Goal: Transaction & Acquisition: Purchase product/service

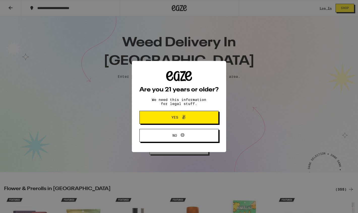
click at [184, 119] on icon at bounding box center [184, 117] width 6 height 6
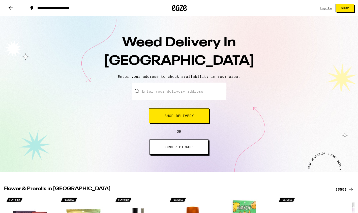
click at [326, 6] on div "Log In Shop" at bounding box center [339, 8] width 38 height 16
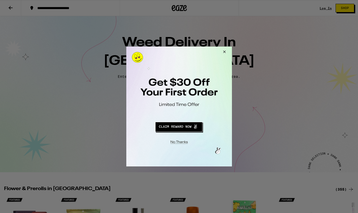
click at [224, 51] on button "Close Modal" at bounding box center [224, 53] width 14 height 12
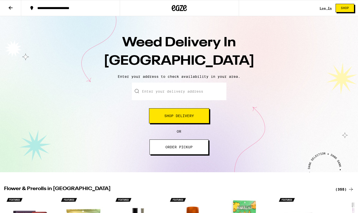
click at [325, 9] on link "Log In" at bounding box center [326, 8] width 12 height 3
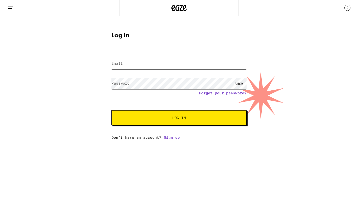
type input "[EMAIL_ADDRESS][DOMAIN_NAME]"
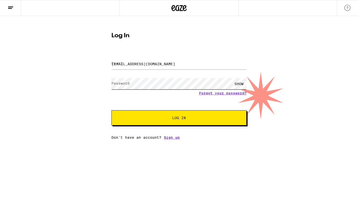
click at [179, 119] on button "Log In" at bounding box center [179, 117] width 135 height 15
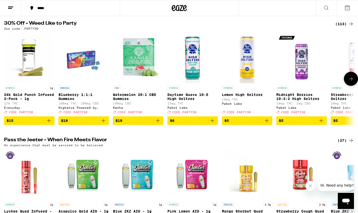
scroll to position [38, 0]
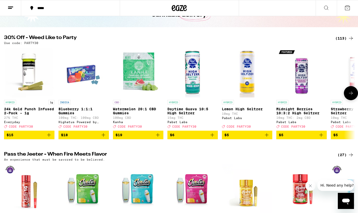
click at [351, 95] on icon at bounding box center [351, 94] width 4 height 4
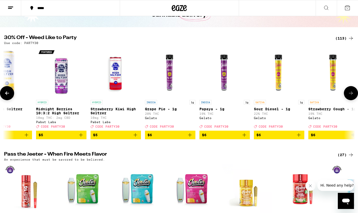
scroll to position [0, 295]
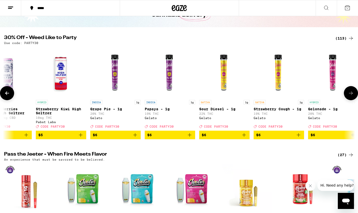
click at [351, 95] on icon at bounding box center [351, 94] width 4 height 4
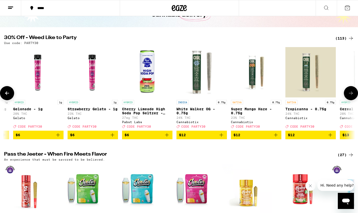
click at [351, 95] on icon at bounding box center [351, 94] width 4 height 4
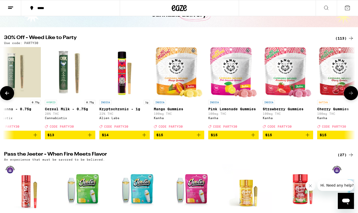
click at [351, 95] on icon at bounding box center [351, 94] width 4 height 4
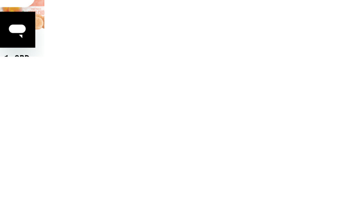
scroll to position [36, 0]
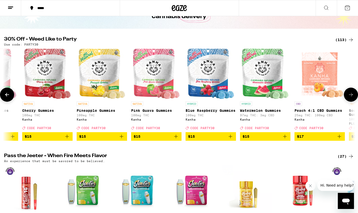
click at [283, 140] on icon "Add to bag" at bounding box center [285, 137] width 6 height 6
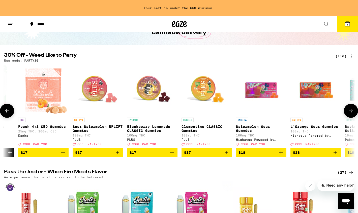
scroll to position [0, 1457]
click at [117, 156] on icon "Add to bag" at bounding box center [117, 153] width 6 height 6
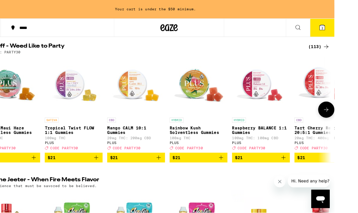
scroll to position [0, 2724]
click at [101, 141] on icon "Add to bag" at bounding box center [104, 138] width 6 height 6
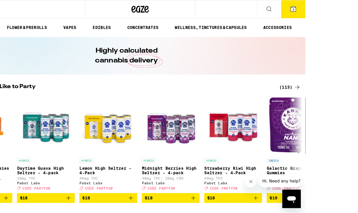
scroll to position [0, 0]
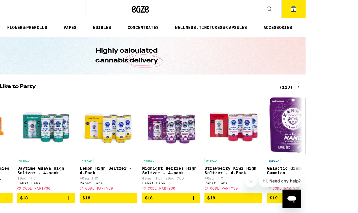
click at [284, 9] on icon at bounding box center [281, 8] width 6 height 6
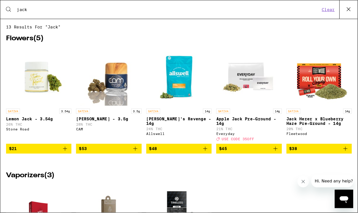
type input "jack"
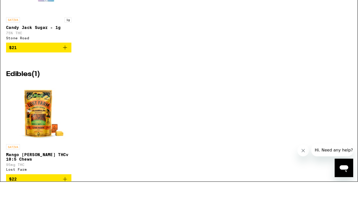
scroll to position [407, 0]
click at [27, 160] on p "Mango [PERSON_NAME] THCv 10:5 Chews" at bounding box center [33, 164] width 57 height 8
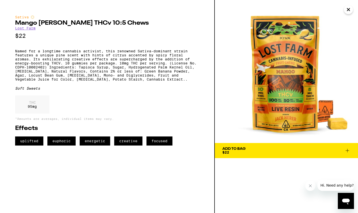
click at [348, 8] on icon "Close" at bounding box center [349, 10] width 6 height 8
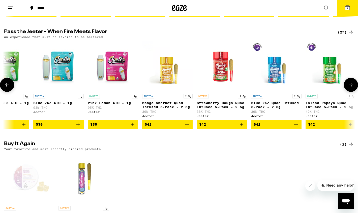
scroll to position [0, 90]
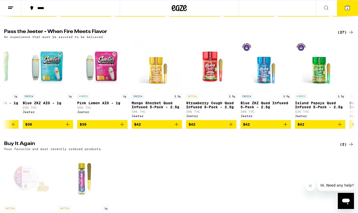
click at [325, 11] on button at bounding box center [326, 8] width 21 height 16
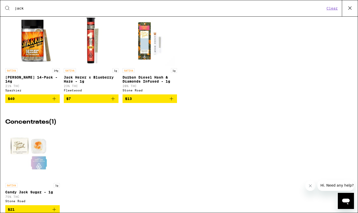
scroll to position [269, 0]
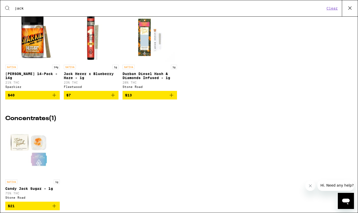
click at [113, 98] on icon "Add to bag" at bounding box center [113, 95] width 6 height 6
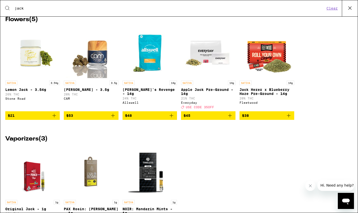
scroll to position [16, 0]
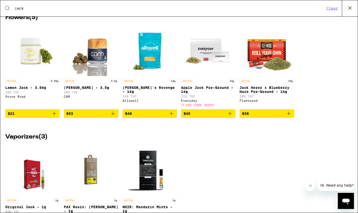
click at [350, 10] on icon at bounding box center [350, 8] width 8 height 8
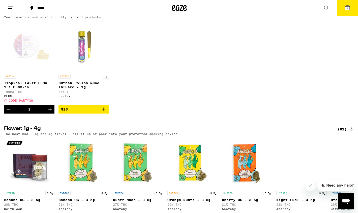
scroll to position [296, 0]
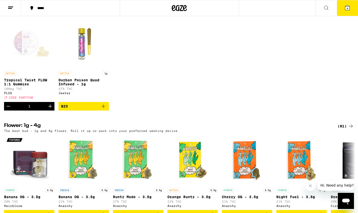
click at [102, 109] on icon "Add to bag" at bounding box center [103, 106] width 6 height 6
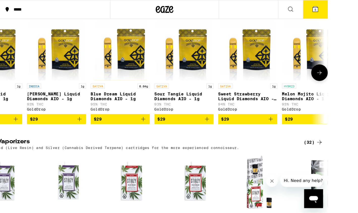
scroll to position [0, 501]
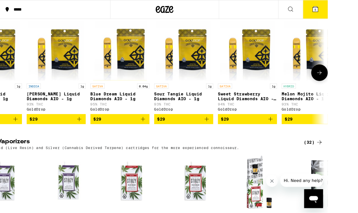
click at [199, 105] on icon "Add to bag" at bounding box center [202, 102] width 6 height 6
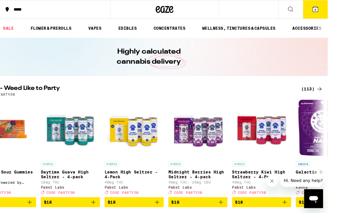
scroll to position [0, 0]
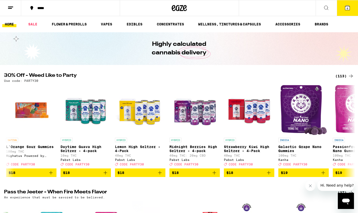
click at [349, 6] on icon at bounding box center [347, 8] width 5 height 5
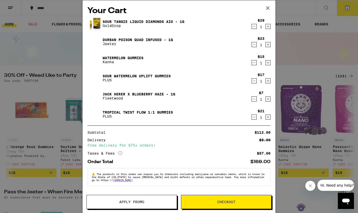
scroll to position [12, 0]
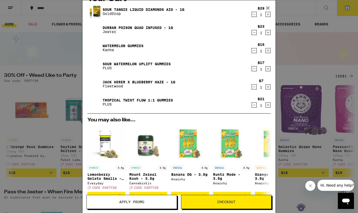
click at [129, 202] on span "Apply Promo" at bounding box center [131, 203] width 25 height 4
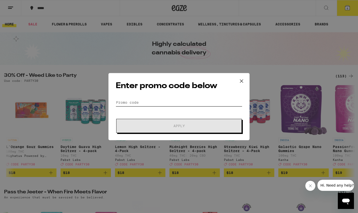
click at [143, 102] on input "Promo Code" at bounding box center [179, 103] width 127 height 8
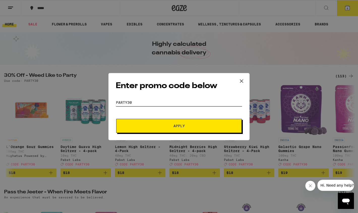
type input "PARTY30"
click at [167, 124] on button "Apply" at bounding box center [179, 126] width 126 height 14
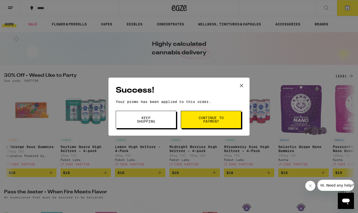
click at [242, 86] on icon at bounding box center [242, 86] width 8 height 8
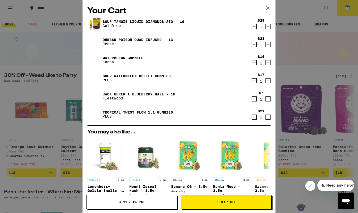
click at [255, 44] on icon "Decrement" at bounding box center [254, 45] width 5 height 6
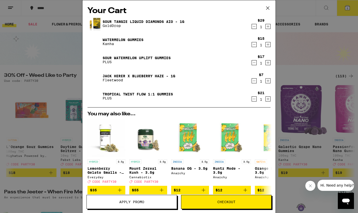
click at [139, 21] on link "Sour Tangie Liquid Diamonds AIO - 1g" at bounding box center [144, 22] width 82 height 4
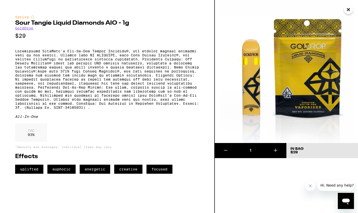
click at [347, 12] on icon "Close" at bounding box center [349, 10] width 6 height 8
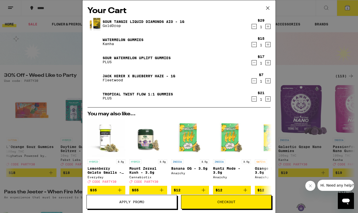
click at [255, 27] on icon "Decrement" at bounding box center [254, 26] width 5 height 6
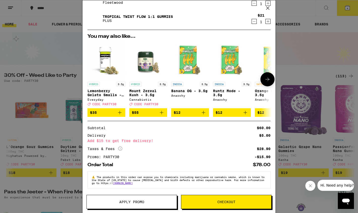
scroll to position [63, 0]
click at [56, 37] on div "Your Cart Watermelon Gummies Kanha $15 1 Sour Watermelon UPLIFT Gummies PLUS $1…" at bounding box center [179, 106] width 358 height 213
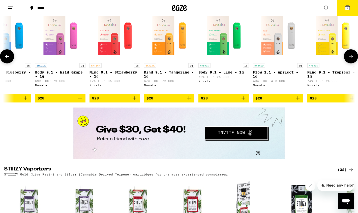
scroll to position [0, 133]
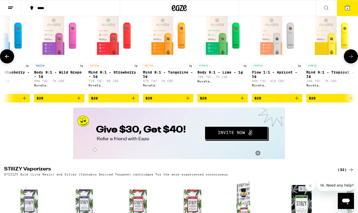
click at [133, 101] on icon "Add to bag" at bounding box center [133, 98] width 6 height 6
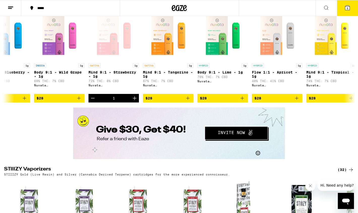
click at [347, 6] on icon at bounding box center [347, 8] width 5 height 5
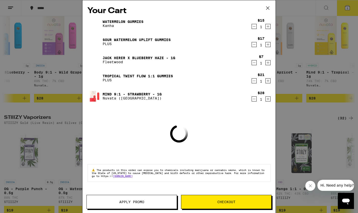
click at [147, 203] on span "Apply Promo" at bounding box center [132, 203] width 90 height 4
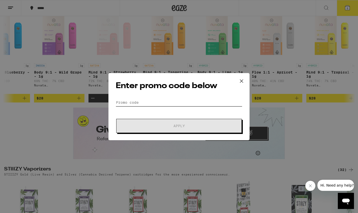
click at [139, 102] on input "Promo Code" at bounding box center [179, 103] width 127 height 8
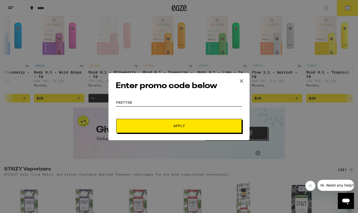
type input "PARTY30"
click at [171, 127] on span "Apply" at bounding box center [179, 126] width 91 height 4
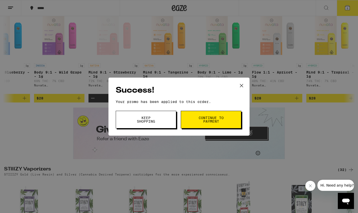
click at [243, 85] on icon at bounding box center [242, 86] width 8 height 8
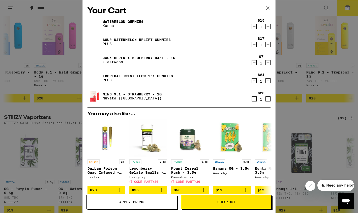
click at [254, 27] on icon "Decrement" at bounding box center [254, 26] width 5 height 6
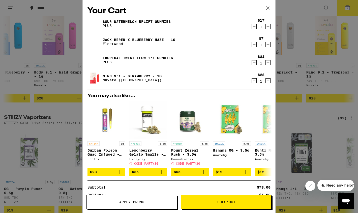
click at [119, 57] on link "Tropical Twist FLOW 1:1 Gummies" at bounding box center [138, 58] width 70 height 4
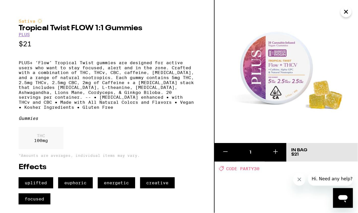
scroll to position [9, 0]
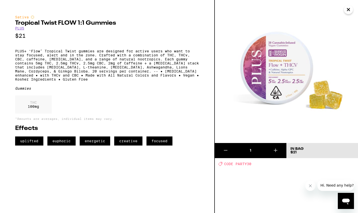
click at [349, 9] on icon "Close" at bounding box center [348, 9] width 3 height 3
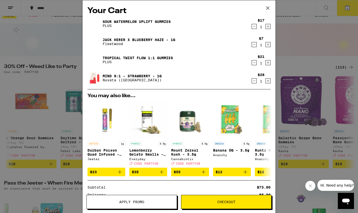
click at [254, 27] on icon "Decrement" at bounding box center [254, 26] width 5 height 6
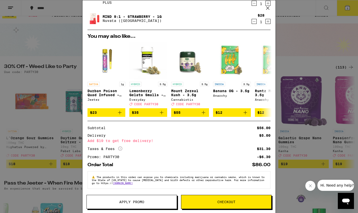
scroll to position [45, 0]
click at [234, 201] on span "Checkout" at bounding box center [226, 203] width 18 height 4
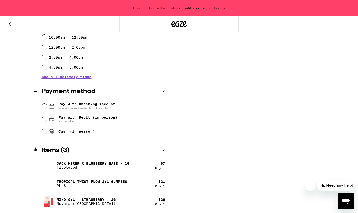
scroll to position [166, 0]
click at [347, 199] on icon "Open messaging window" at bounding box center [346, 202] width 8 height 6
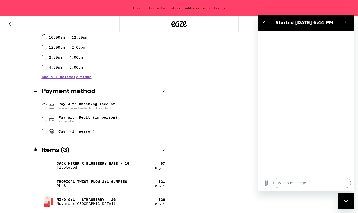
type textarea "x"
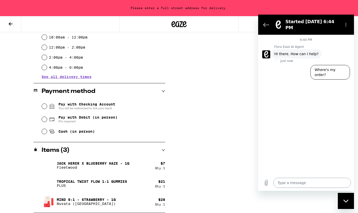
click at [291, 184] on textarea at bounding box center [312, 183] width 78 height 10
type textarea "C"
type textarea "x"
type textarea "Ca"
type textarea "x"
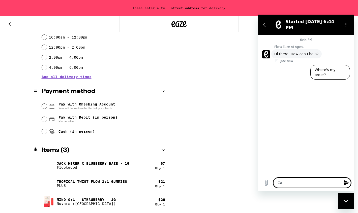
type textarea "Can"
type textarea "x"
type textarea "Can"
type textarea "x"
type textarea "Can I"
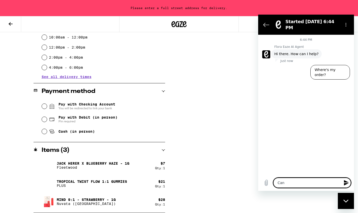
type textarea "x"
type textarea "Can I"
type textarea "x"
type textarea "Can I t"
type textarea "x"
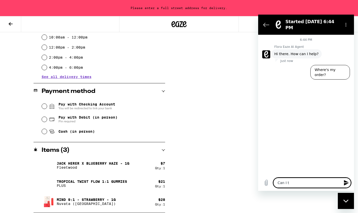
type textarea "Can I ti"
type textarea "x"
type textarea "Can I tip"
type textarea "x"
type textarea "Can I tip"
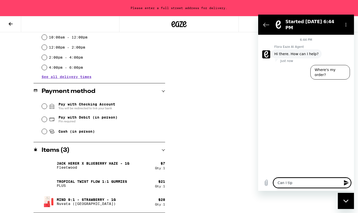
type textarea "x"
type textarea "Can I tip w"
type textarea "x"
type textarea "Can I tip wh"
type textarea "x"
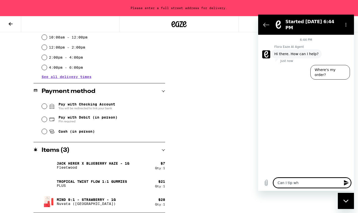
type textarea "Can I tip whe"
type textarea "x"
type textarea "Can I tip when"
type textarea "x"
type textarea "Can I tip when"
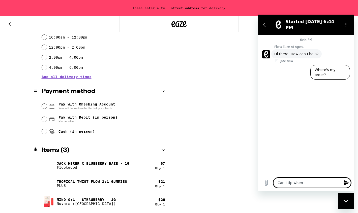
type textarea "x"
type textarea "Can I tip when I"
type textarea "x"
type textarea "Can I tip when I"
type textarea "x"
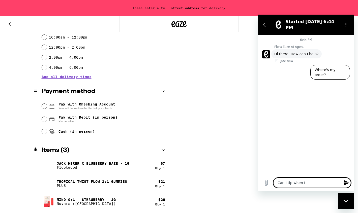
type textarea "Can I tip when I c"
type textarea "x"
type textarea "Can I tip when I ch"
type textarea "x"
type textarea "Can I tip when I che"
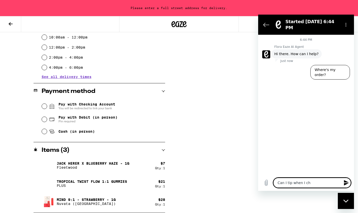
type textarea "x"
type textarea "Can I tip when I chec"
type textarea "x"
type textarea "Can I tip when I check"
type textarea "x"
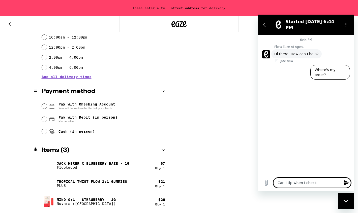
type textarea "Can I tip when I check"
type textarea "x"
type textarea "Can I tip when I check o"
type textarea "x"
type textarea "Can I tip when I check ou"
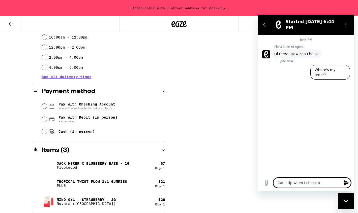
type textarea "x"
type textarea "Can I tip when I check out"
type textarea "x"
type textarea "Can I tip when I check out"
type textarea "x"
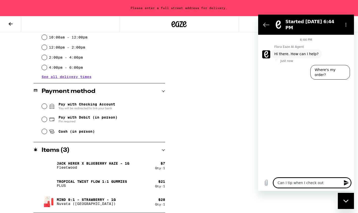
type textarea "Can I tip when I check out h"
type textarea "x"
type textarea "Can I tip when I check out he"
type textarea "x"
type textarea "Can I tip when I check out her"
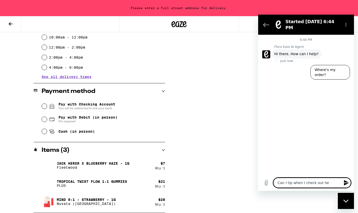
type textarea "x"
type textarea "Can I tip when I check out here"
type textarea "x"
type textarea "Can I tip when I check out here"
type textarea "x"
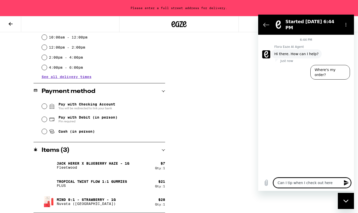
type textarea "Can I tip when I check out here o"
type textarea "x"
type textarea "Can I tip when I check out here or"
type textarea "x"
type textarea "Can I tip when I check out here or"
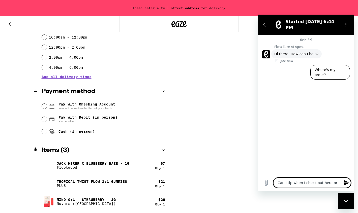
type textarea "x"
type textarea "Can I tip when I check out here or d"
type textarea "x"
type textarea "Can I tip when I check out here or do"
type textarea "x"
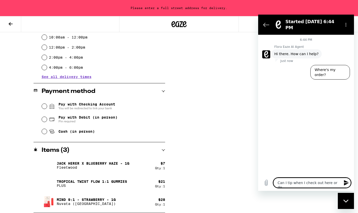
type textarea "Can I tip when I check out here or do"
type textarea "x"
type textarea "Can I tip when I check out here or do I"
type textarea "x"
type textarea "Can I tip when I check out here or do I"
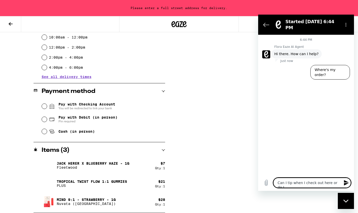
type textarea "x"
type textarea "Can I tip when I check out here or do I n"
type textarea "x"
type textarea "Can I tip when I check out here or do I ne"
type textarea "x"
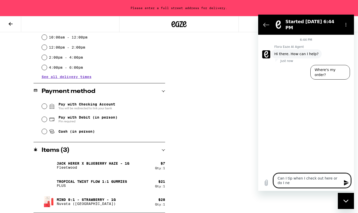
type textarea "Can I tip when I check out here or do I nee"
type textarea "x"
type textarea "Can I tip when I check out here or do I need"
type textarea "x"
type textarea "Can I tip when I check out here or do I need"
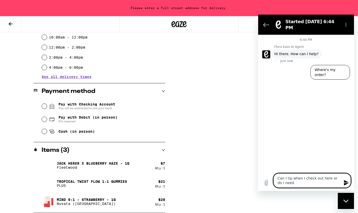
type textarea "x"
type textarea "Can I tip when I check out here or do I need t"
type textarea "x"
type textarea "Can I tip when I check out here or do I need to"
type textarea "x"
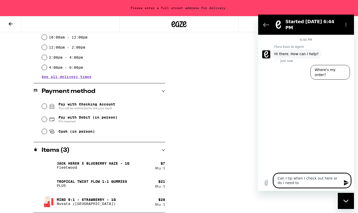
type textarea "Can I tip when I check out here or do I need to"
type textarea "x"
type textarea "Can I tip when I check out here or do I need to d"
type textarea "x"
type textarea "Can I tip when I check out here or do I need to do"
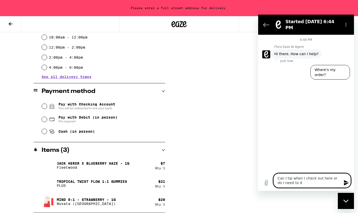
type textarea "x"
type textarea "Can I tip when I check out here or do I need to do"
type textarea "x"
type textarea "Can I tip when I check out here or do I need to do i"
type textarea "x"
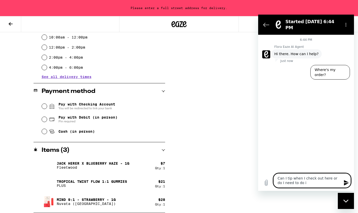
type textarea "Can I tip when I check out here or do I need to do it"
type textarea "x"
type textarea "Can I tip when I check out here or do I need to do it"
type textarea "x"
type textarea "Can I tip when I check out here or do I need to do it u"
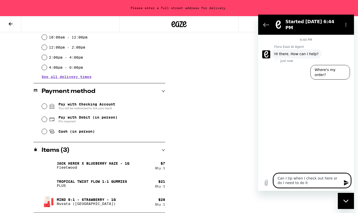
type textarea "x"
type textarea "Can I tip when I check out here or do I need to do it us"
type textarea "x"
type textarea "Can I tip when I check out here or do I need to do it usi"
type textarea "x"
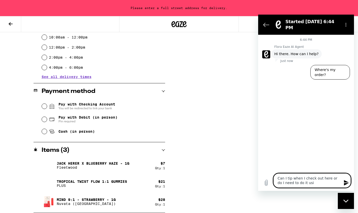
type textarea "Can I tip when I check out here or do I need to do it usin"
type textarea "x"
type textarea "Can I tip when I check out here or do I need to do it using"
type textarea "x"
type textarea "Can I tip when I check out here or do I need to do it using"
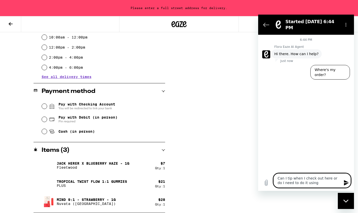
type textarea "x"
type textarea "Can I tip when I check out here or do I need to do it using a"
type textarea "x"
type textarea "Can I tip when I check out here or do I need to do it using a"
type textarea "x"
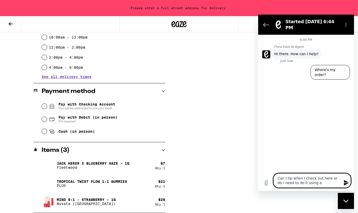
type textarea "Can I tip when I check out here or do I need to do it using a d"
type textarea "x"
type textarea "Can I tip when I check out here or do I need to do it using a de"
type textarea "x"
type textarea "Can I tip when I check out here or do I need to do it using a deb"
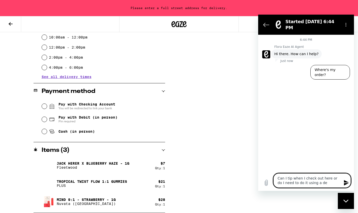
type textarea "x"
type textarea "Can I tip when I check out here or do I need to do it using a [PERSON_NAME]"
type textarea "x"
type textarea "Can I tip when I check out here or do I need to do it using a debit"
type textarea "x"
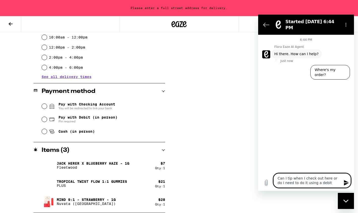
type textarea "Can I tip when I check out here or do I need to do it using a debit"
type textarea "x"
type textarea "Can I tip when I check out here or do I need to do it using a debit c"
type textarea "x"
type textarea "Can I tip when I check out here or do I need to do it using a debit ca"
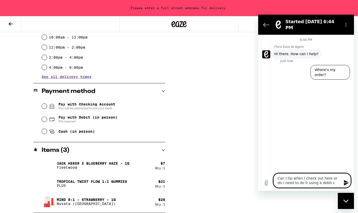
type textarea "x"
type textarea "Can I tip when I check out here or do I need to do it using a debit car"
type textarea "x"
type textarea "Can I tip when I check out here or do I need to do it using a debit card"
type textarea "x"
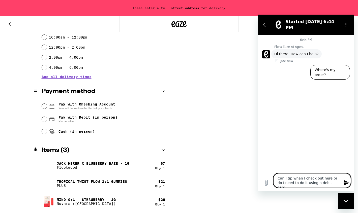
type textarea "Can I tip when I check out here or do I need to do it using a debit card"
type textarea "x"
type textarea "Can I tip when I check out here or do I need to do it using a debit card w"
type textarea "x"
type textarea "Can I tip when I check out here or do I need to do it using a debit card wh"
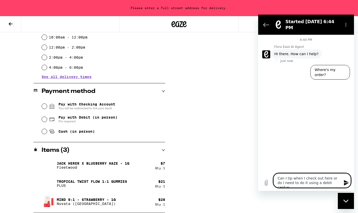
type textarea "x"
type textarea "Can I tip when I check out here or do I need to do it using a debit card whe"
type textarea "x"
type textarea "Can I tip when I check out here or do I need to do it using a debit card when"
type textarea "x"
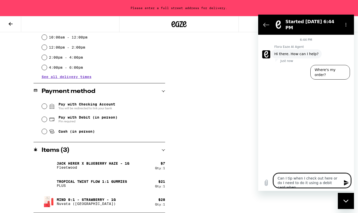
type textarea "Can I tip when I check out here or do I need to do it using a debit card when"
type textarea "x"
type textarea "Can I tip when I check out here or do I need to do it using a debit card when t"
type textarea "x"
type textarea "Can I tip when I check out here or do I need to do it using a debit card when th"
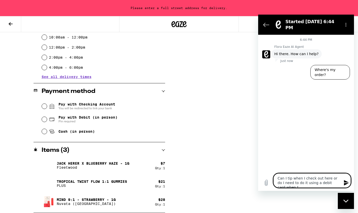
type textarea "x"
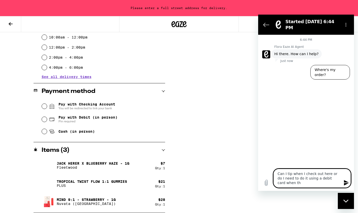
type textarea "Can I tip when I check out here or do I need to do it using a debit card when t…"
type textarea "x"
type textarea "Can I tip when I check out here or do I need to do it using a debit card when t…"
type textarea "x"
type textarea "Can I tip when I check out here or do I need to do it using a debit card when t…"
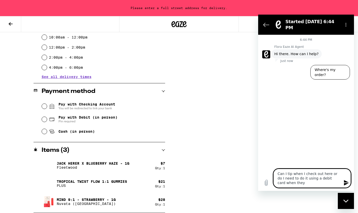
type textarea "x"
type textarea "Can I tip when I check out here or do I need to do it using a debit card when t…"
type textarea "x"
type textarea "Can I tip when I check out here or do I need to do it using a debit card when t…"
type textarea "x"
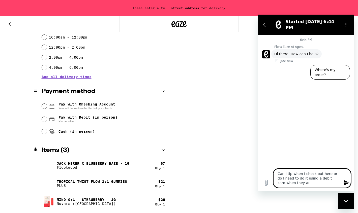
type textarea "Can I tip when I check out here or do I need to do it using a debit card when t…"
type textarea "x"
type textarea "Can I tip when I check out here or do I need to do it using a debit card when t…"
type textarea "x"
type textarea "Can I tip when I check out here or do I need to do it using a debit card when t…"
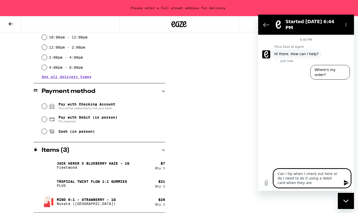
type textarea "x"
type textarea "Can I tip when I check out here or do I need to do it using a debit card when t…"
type textarea "x"
type textarea "Can I tip when I check out here or do I need to do it using a debit card when t…"
type textarea "x"
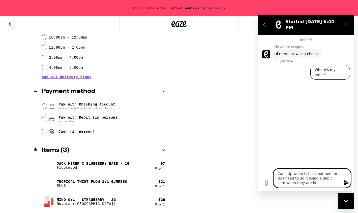
type textarea "Can I tip when I check out here or do I need to do it using a debit card when t…"
type textarea "x"
type textarea "Can I tip when I check out here or do I need to do it using a debit card when t…"
type textarea "x"
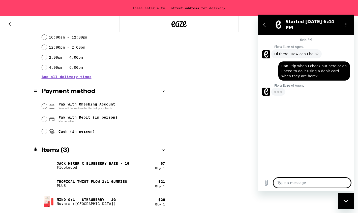
type textarea "x"
type textarea "t"
type textarea "x"
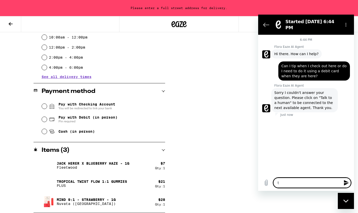
type textarea "ta"
type textarea "x"
type textarea "tal"
type textarea "x"
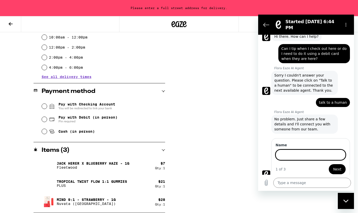
scroll to position [17, 0]
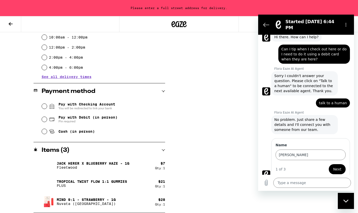
click at [339, 167] on span "Next" at bounding box center [337, 170] width 8 height 6
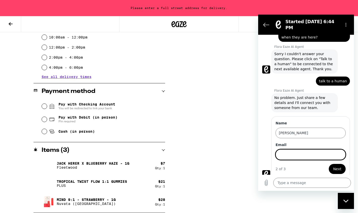
scroll to position [39, 0]
click at [337, 167] on span "Next" at bounding box center [337, 170] width 8 height 6
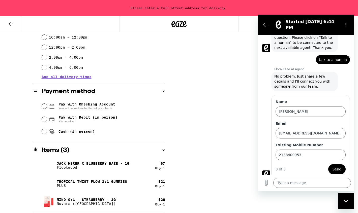
click at [337, 167] on span "Send" at bounding box center [337, 170] width 9 height 6
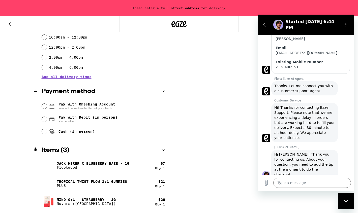
scroll to position [133, 0]
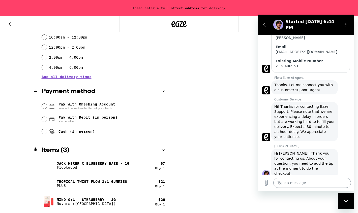
click at [301, 182] on textarea at bounding box center [312, 183] width 78 height 10
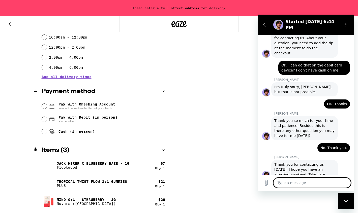
scroll to position [255, 0]
